Goal: Task Accomplishment & Management: Complete application form

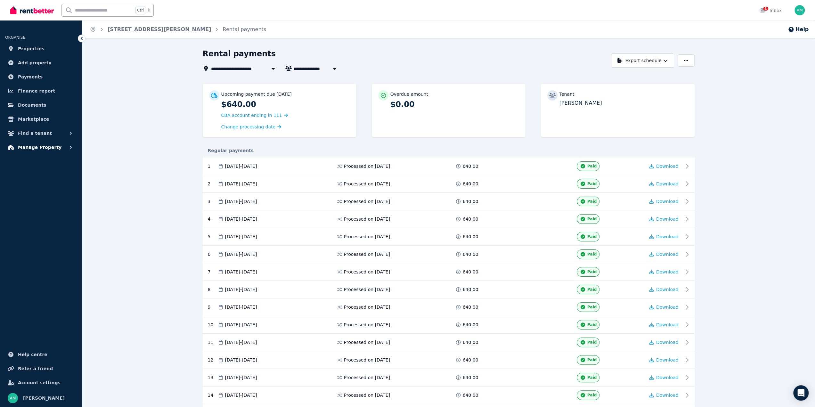
click at [45, 146] on span "Manage Property" at bounding box center [40, 148] width 44 height 8
click at [42, 163] on span "Tenancies" at bounding box center [49, 162] width 43 height 8
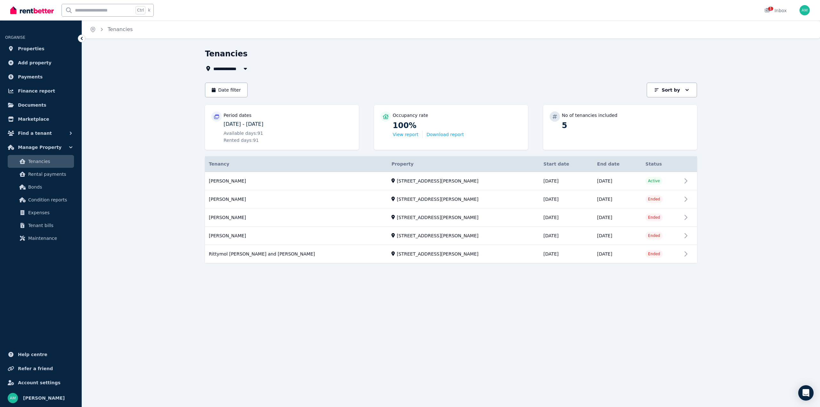
click at [387, 337] on div "**********" at bounding box center [410, 203] width 820 height 407
click at [686, 180] on link "View property details" at bounding box center [451, 181] width 492 height 18
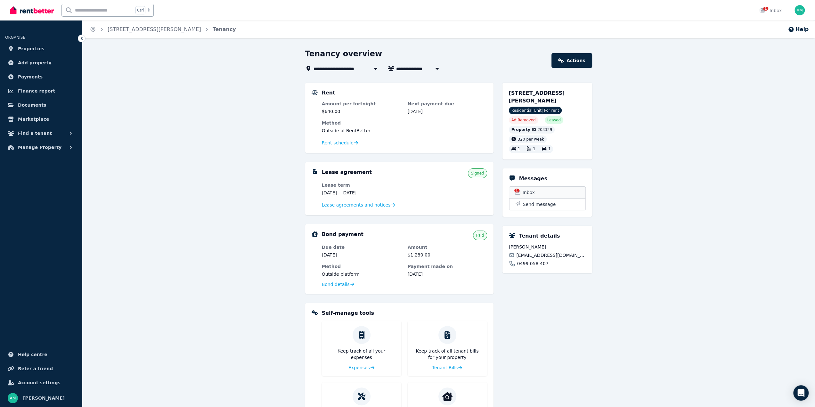
click at [534, 189] on span "Inbox" at bounding box center [529, 192] width 12 height 6
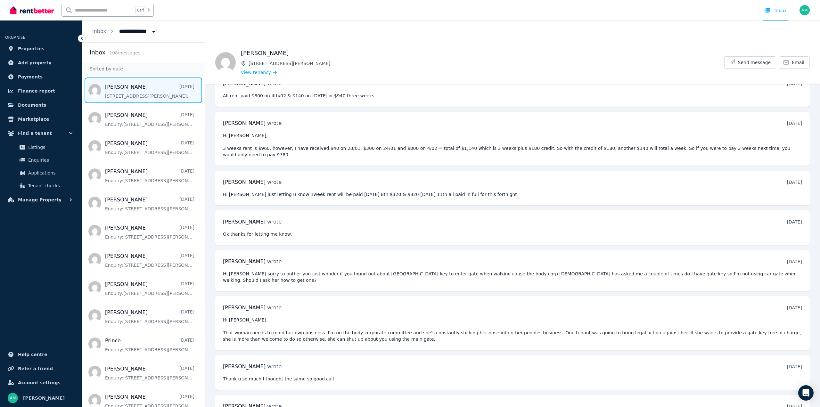
scroll to position [329, 0]
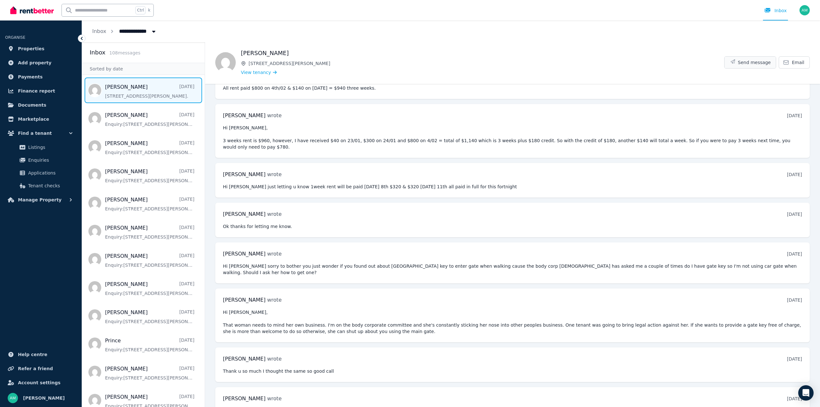
click at [755, 63] on span "Send message" at bounding box center [754, 62] width 33 height 6
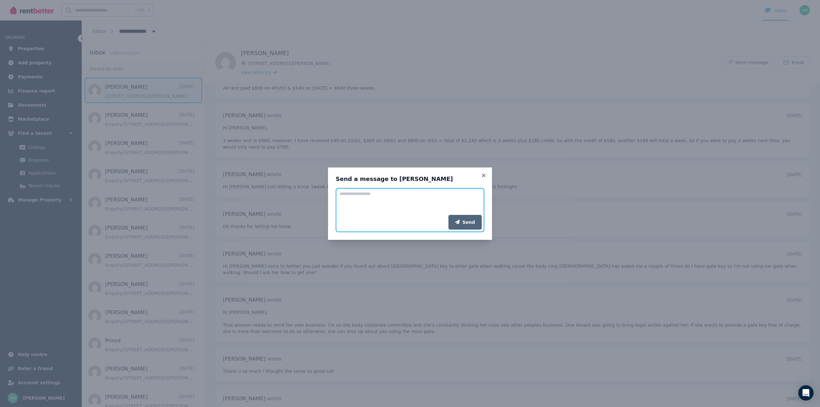
click at [354, 201] on textarea "Add your message" at bounding box center [410, 201] width 149 height 27
type textarea "**********"
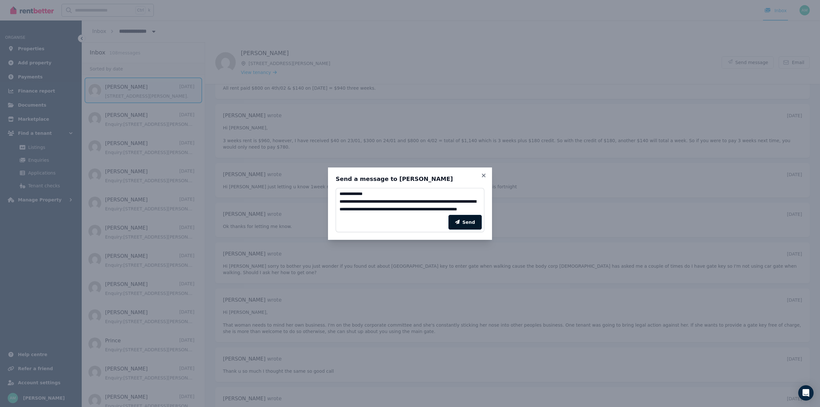
click at [468, 219] on button "Send" at bounding box center [464, 222] width 33 height 15
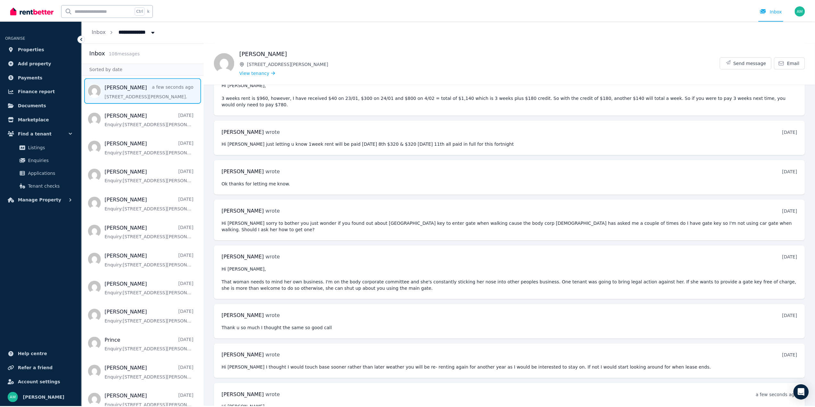
scroll to position [375, 0]
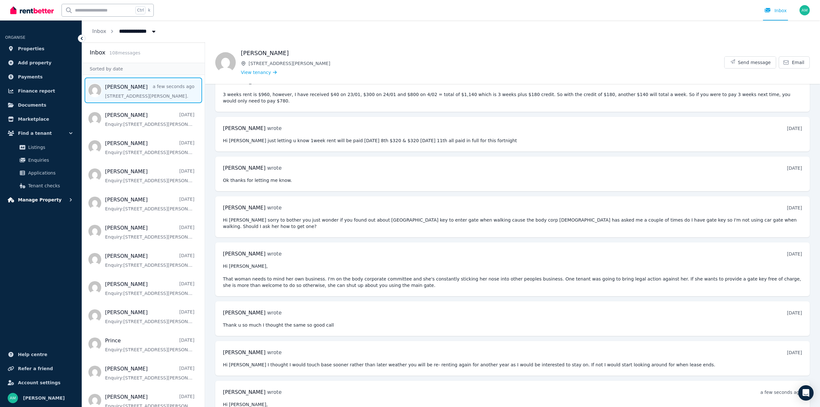
click at [37, 197] on span "Manage Property" at bounding box center [40, 200] width 44 height 8
click at [45, 211] on span "Tenancies" at bounding box center [49, 214] width 43 height 8
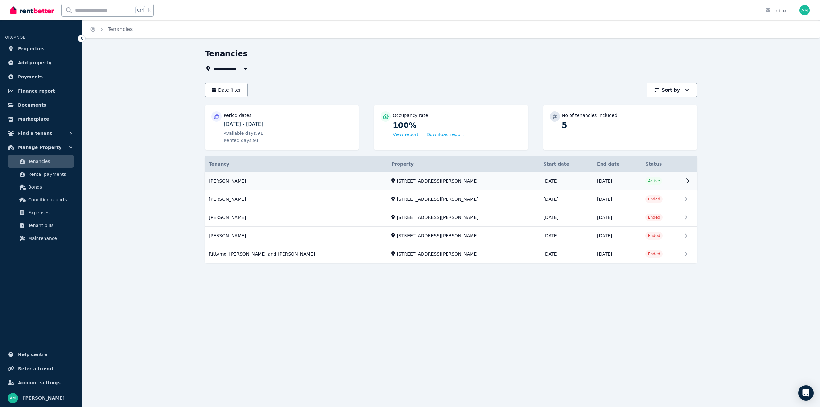
click at [686, 182] on link "View property details" at bounding box center [451, 181] width 492 height 18
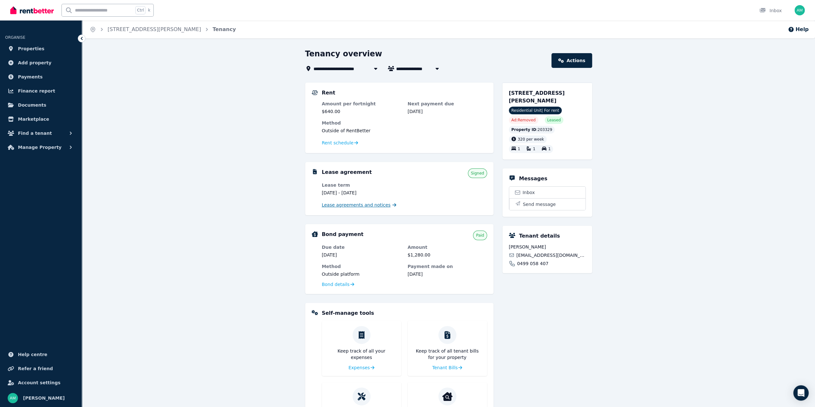
click at [368, 205] on span "Lease agreements and notices" at bounding box center [356, 205] width 69 height 6
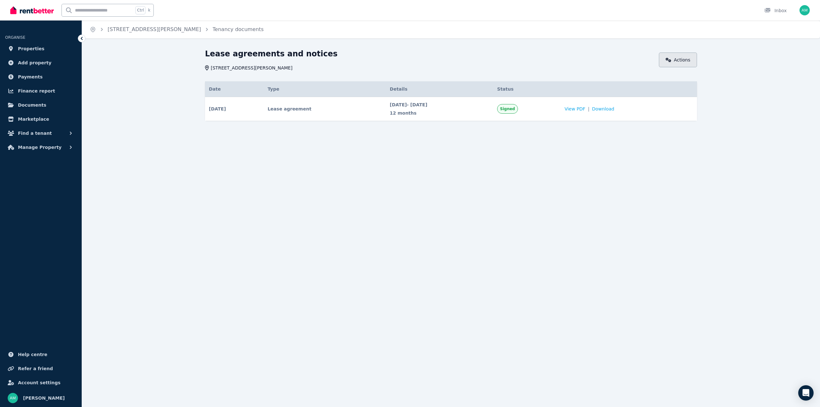
click at [673, 63] on link "Actions" at bounding box center [678, 60] width 38 height 15
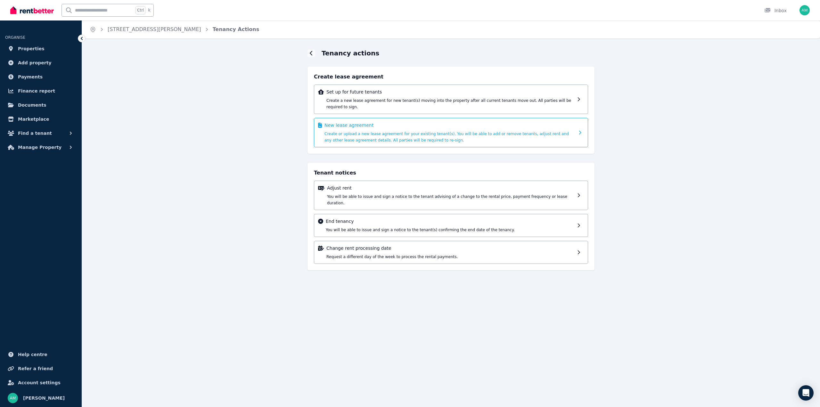
click at [568, 122] on p "New lease agreement" at bounding box center [449, 125] width 250 height 6
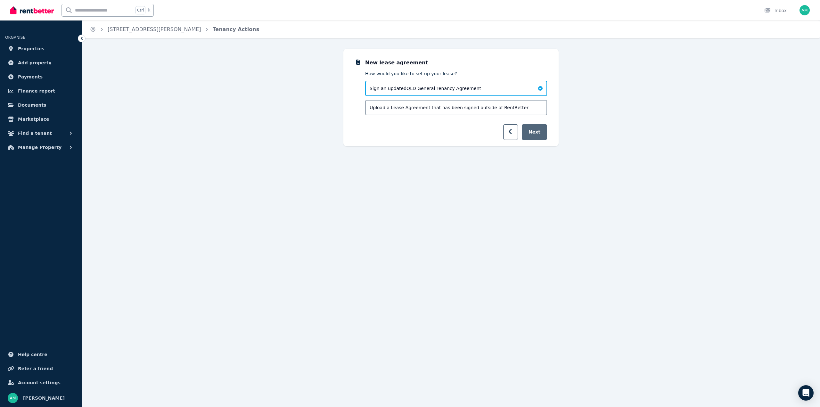
click at [537, 133] on button "Next" at bounding box center [534, 132] width 25 height 16
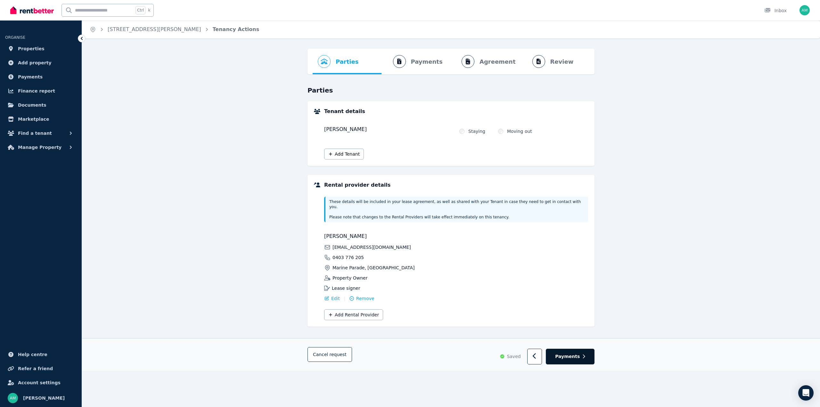
click at [579, 353] on span "Payments" at bounding box center [567, 356] width 25 height 6
select select "**********"
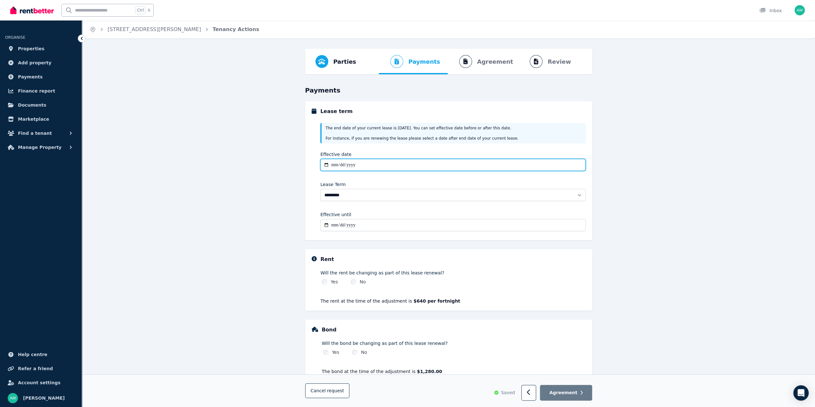
click at [341, 164] on input "Effective date" at bounding box center [452, 165] width 265 height 12
click at [329, 161] on input "Effective date" at bounding box center [452, 165] width 265 height 12
click at [327, 165] on input "Effective date" at bounding box center [452, 165] width 265 height 12
type input "**********"
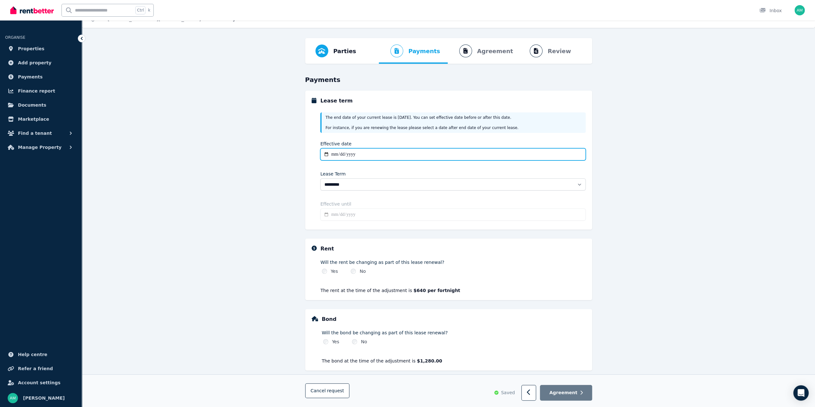
scroll to position [17, 0]
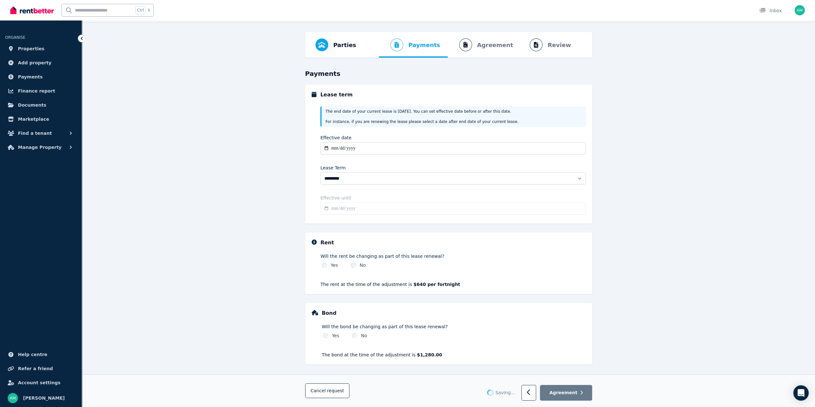
click at [546, 212] on input "Effective until" at bounding box center [452, 208] width 265 height 12
type input "**********"
click at [459, 216] on div "**********" at bounding box center [452, 206] width 265 height 22
click at [560, 394] on span "Agreement" at bounding box center [563, 393] width 28 height 6
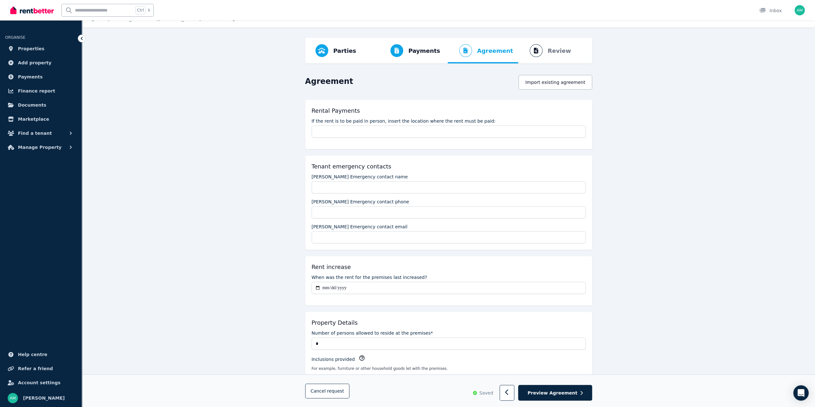
scroll to position [0, 0]
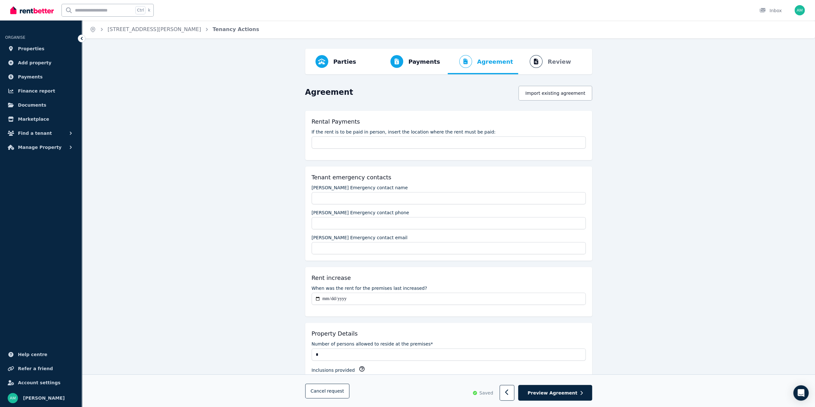
drag, startPoint x: 30, startPoint y: 146, endPoint x: 216, endPoint y: 149, distance: 185.8
drag, startPoint x: 48, startPoint y: 144, endPoint x: 247, endPoint y: 222, distance: 214.3
click at [554, 88] on button "Import existing agreement" at bounding box center [555, 93] width 73 height 15
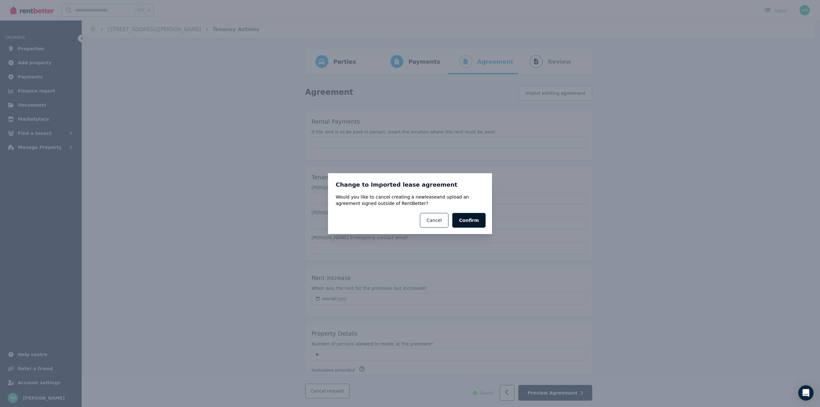
click at [475, 218] on button "Confirm" at bounding box center [468, 220] width 33 height 15
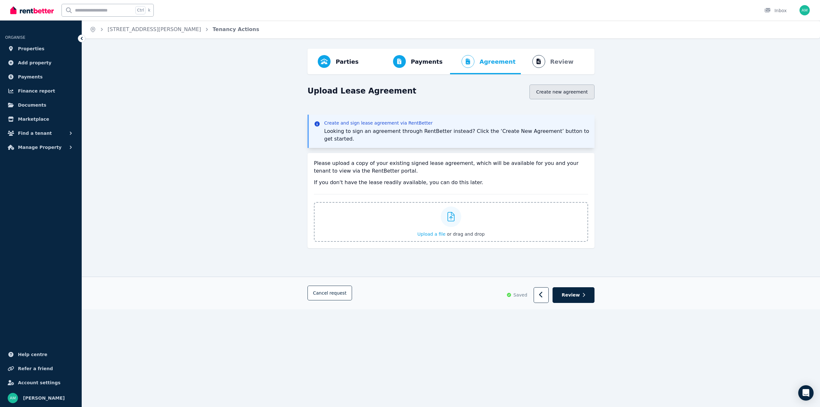
click at [565, 89] on button "Create new agreement" at bounding box center [562, 92] width 65 height 15
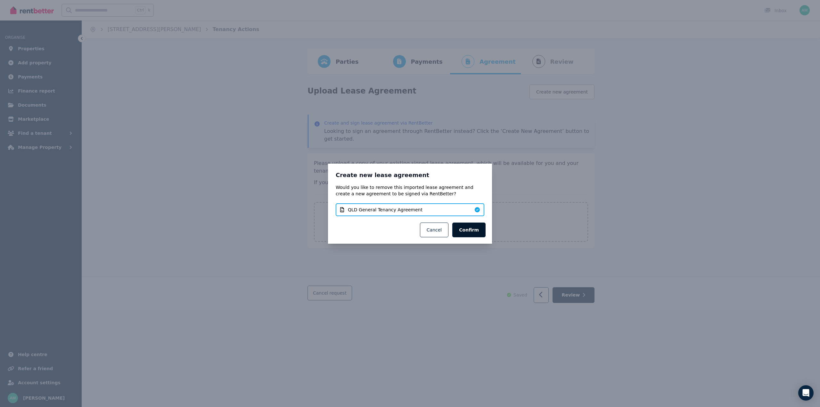
click at [485, 228] on button "Confirm" at bounding box center [468, 230] width 33 height 15
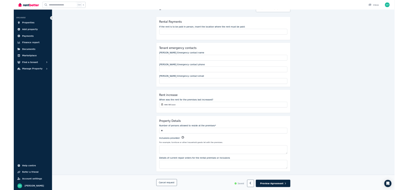
scroll to position [64, 0]
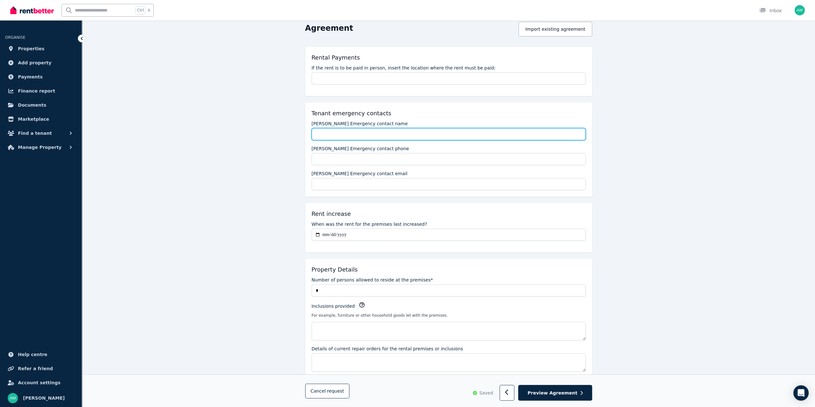
click at [332, 135] on input "[PERSON_NAME] Emergency contact name" at bounding box center [449, 134] width 274 height 12
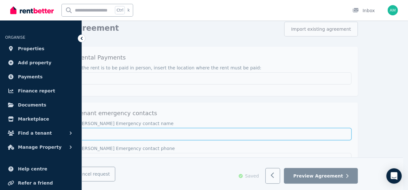
click at [139, 135] on input "[PERSON_NAME] Emergency contact name" at bounding box center [215, 134] width 274 height 12
type input "**********"
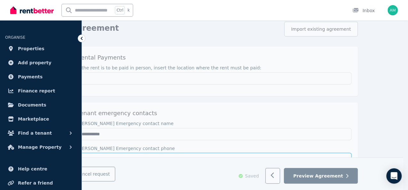
type input "**********"
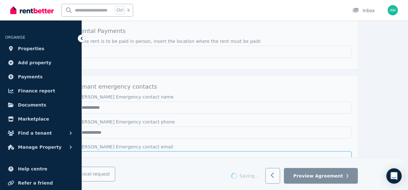
scroll to position [128, 0]
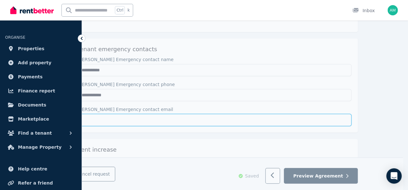
click at [157, 118] on input "[PERSON_NAME] Emergency contact email" at bounding box center [215, 120] width 274 height 12
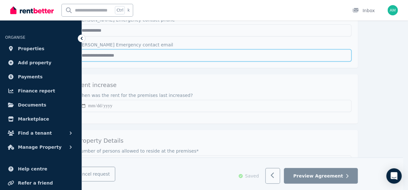
scroll to position [224, 0]
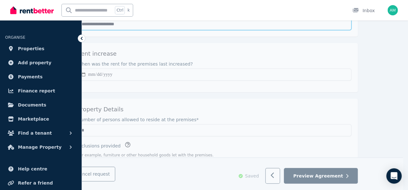
type input "**********"
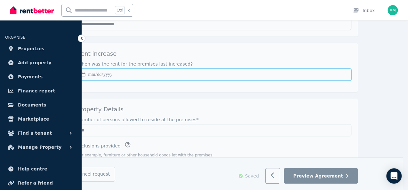
click at [114, 72] on input "When was the rent for the premises last increased?" at bounding box center [215, 75] width 274 height 12
type input "**********"
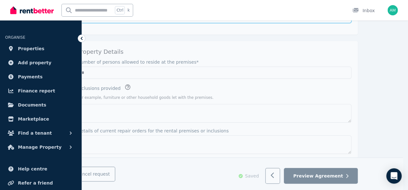
scroll to position [288, 0]
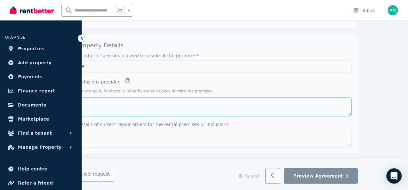
click at [121, 103] on textarea "Inclusions provided" at bounding box center [215, 107] width 274 height 19
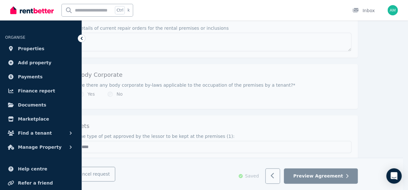
scroll to position [416, 0]
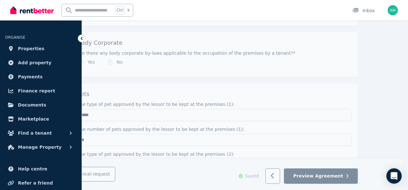
type textarea "**********"
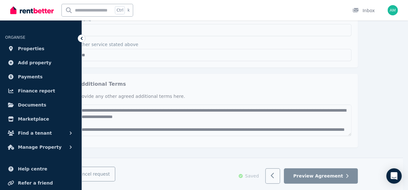
scroll to position [199, 0]
click at [338, 175] on span "Preview Agreement" at bounding box center [318, 176] width 50 height 6
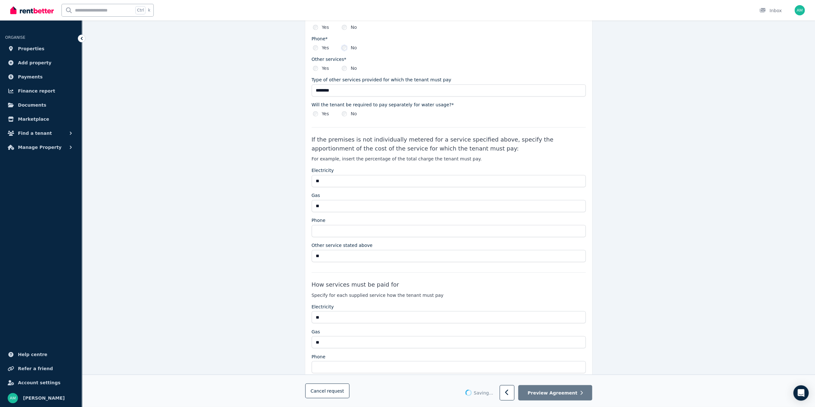
scroll to position [933, 0]
click at [556, 387] on button "Preview Agreement" at bounding box center [555, 393] width 74 height 16
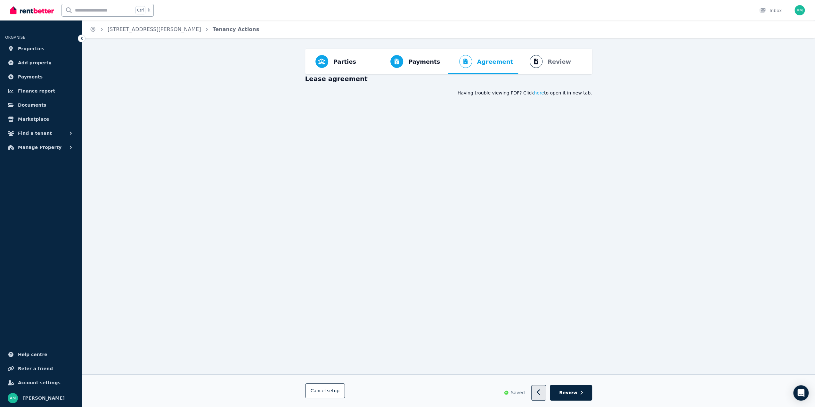
click at [540, 394] on button "button" at bounding box center [538, 393] width 15 height 16
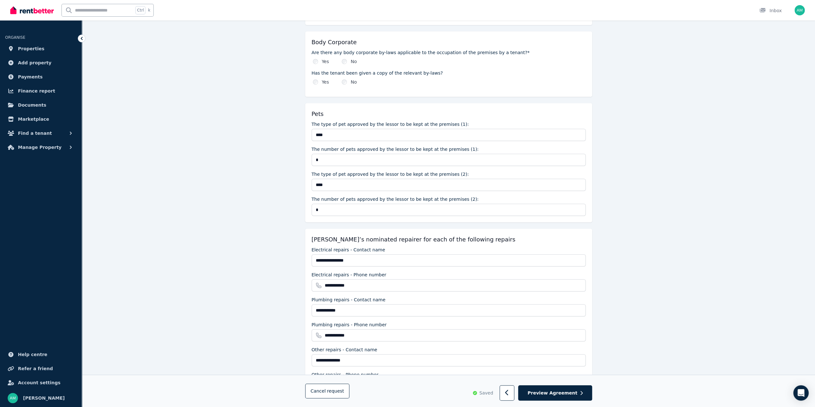
scroll to position [545, 0]
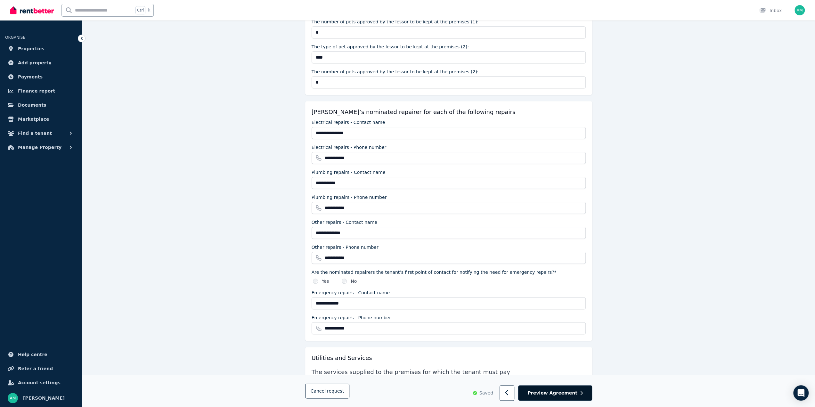
click at [555, 391] on span "Preview Agreement" at bounding box center [553, 393] width 50 height 6
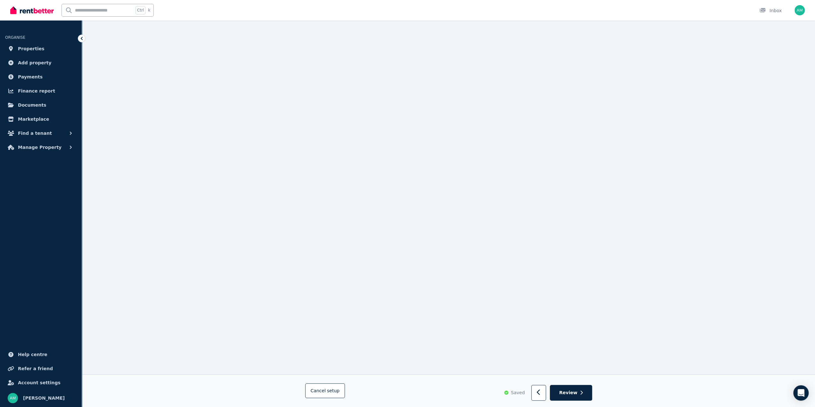
scroll to position [5077, 0]
click at [570, 395] on span "Review" at bounding box center [568, 393] width 18 height 6
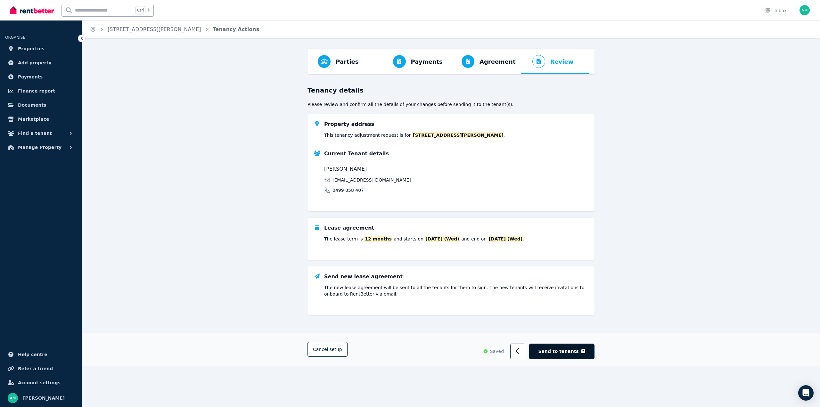
click at [562, 351] on span "Send to tenants" at bounding box center [558, 351] width 40 height 6
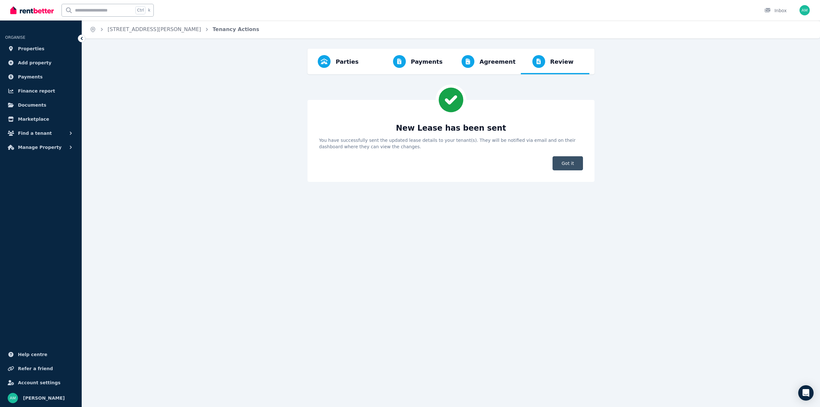
click at [565, 164] on span "Got it" at bounding box center [568, 163] width 30 height 14
